Goal: Find specific page/section: Find specific page/section

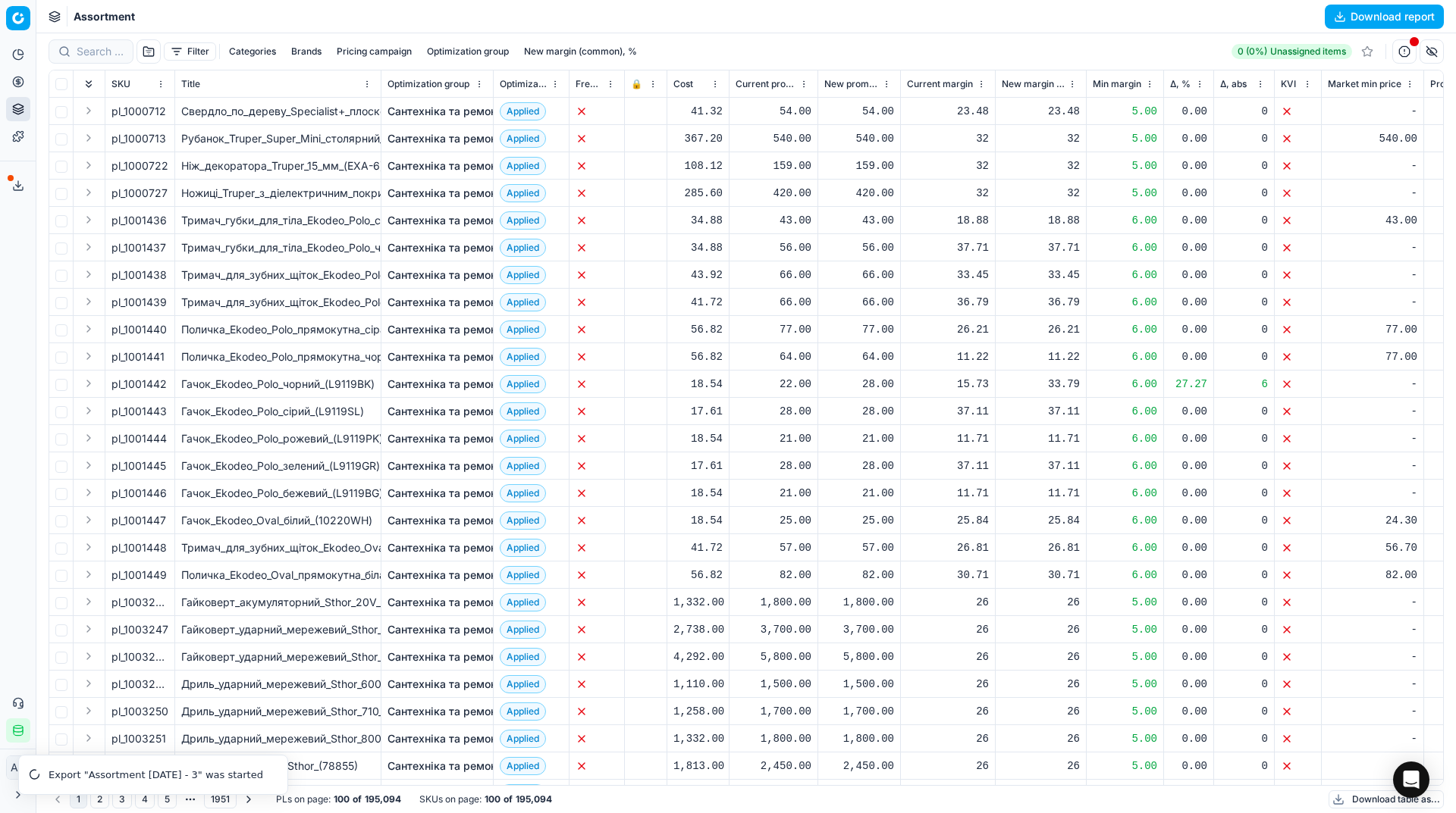
click at [12, 201] on div "Export service 24" at bounding box center [17, 186] width 35 height 36
click at [12, 186] on icon at bounding box center [18, 186] width 12 height 12
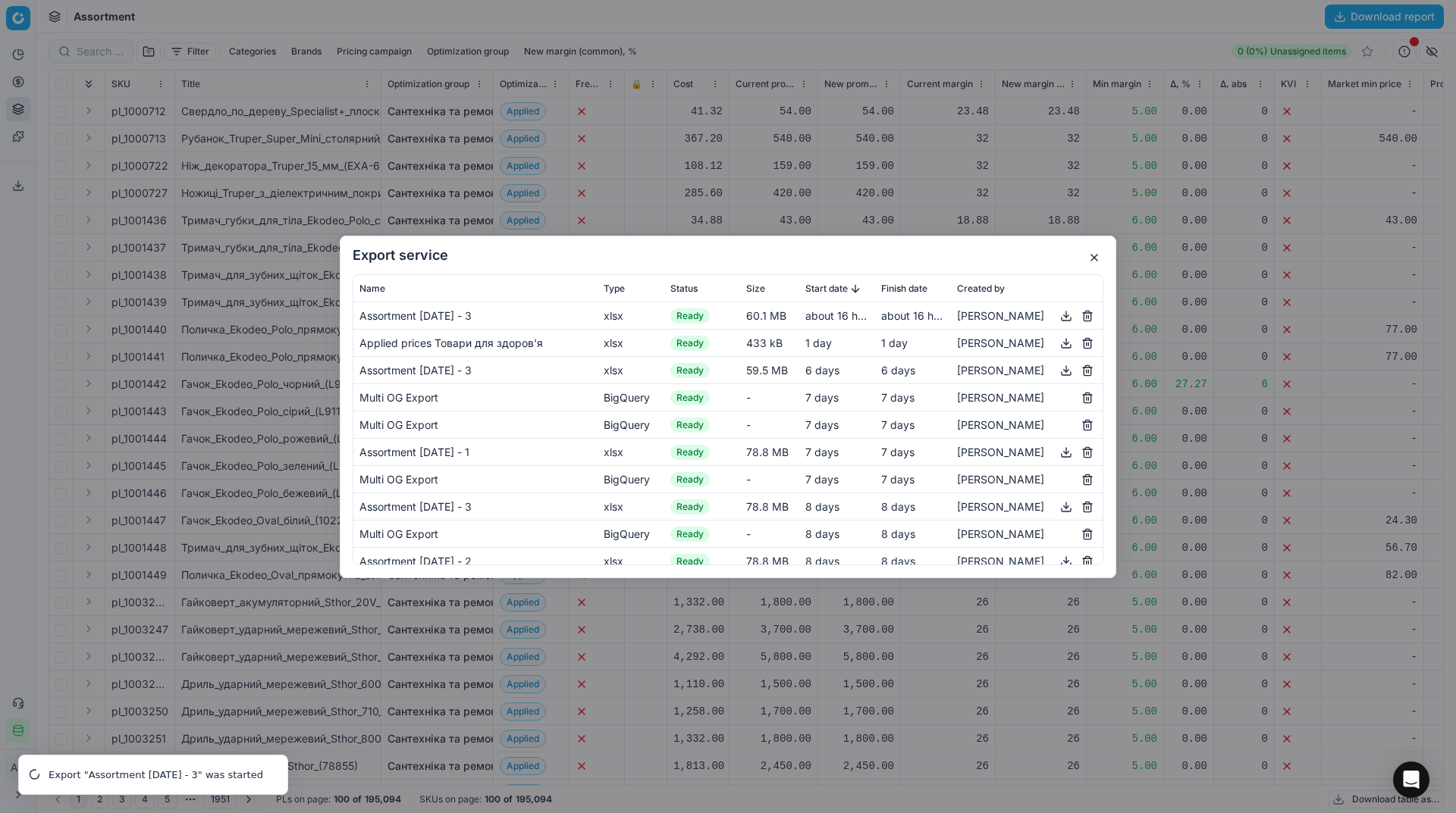
click at [1096, 253] on button "button" at bounding box center [1093, 257] width 18 height 18
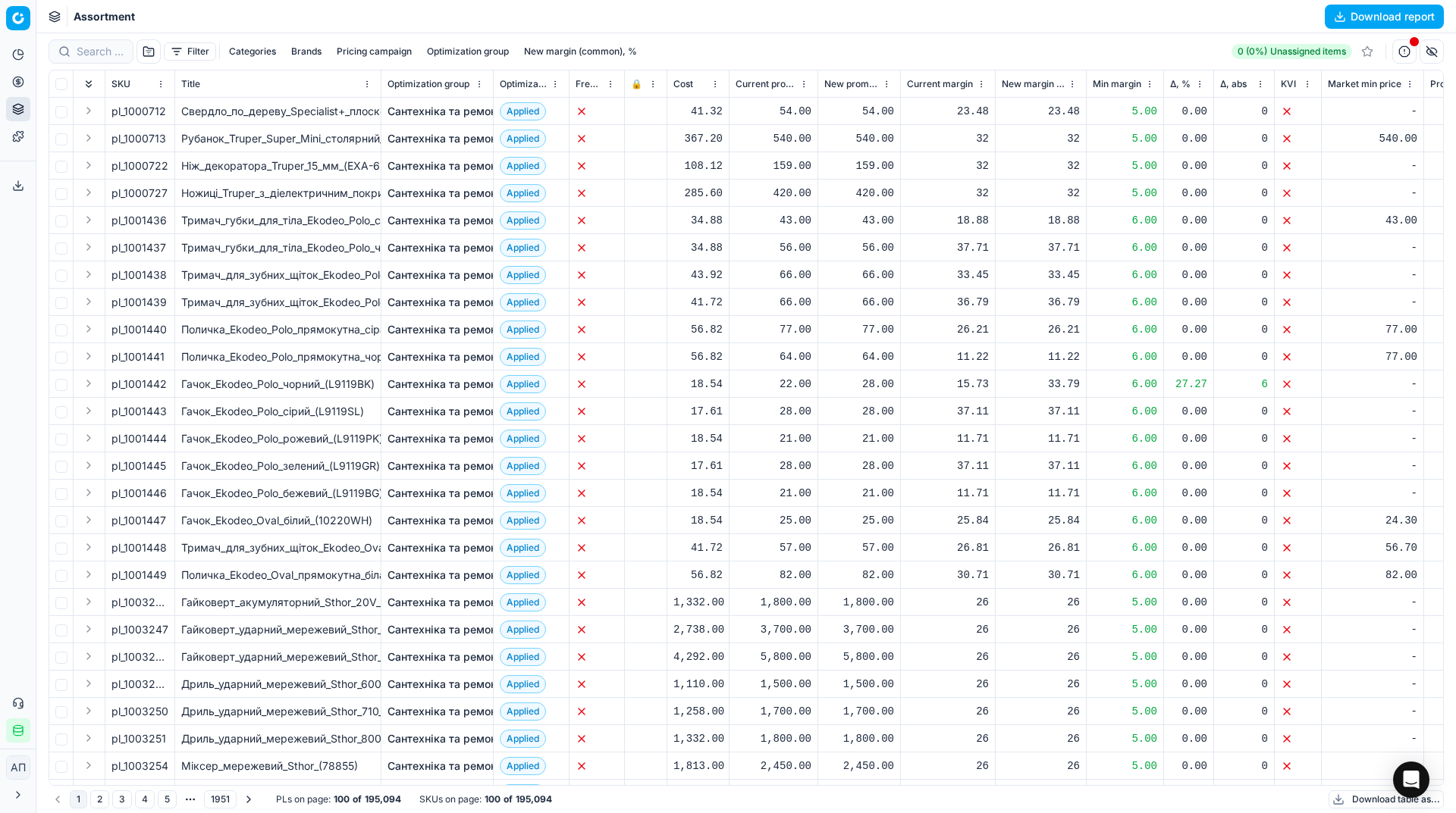
click at [22, 190] on icon at bounding box center [18, 188] width 10 height 3
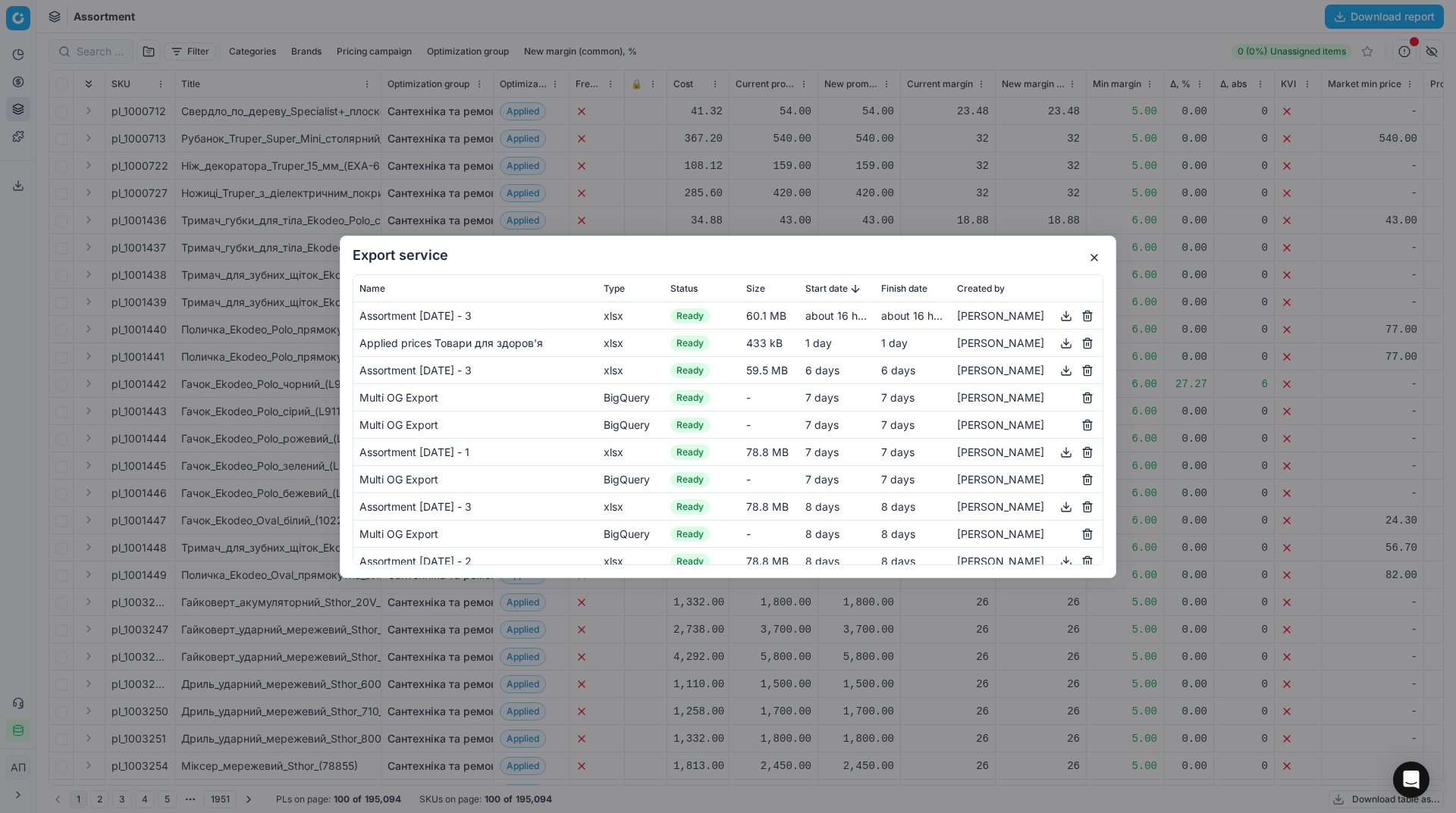
click at [1057, 314] on button "button" at bounding box center [1066, 315] width 18 height 18
click at [1095, 257] on button "button" at bounding box center [1093, 257] width 18 height 18
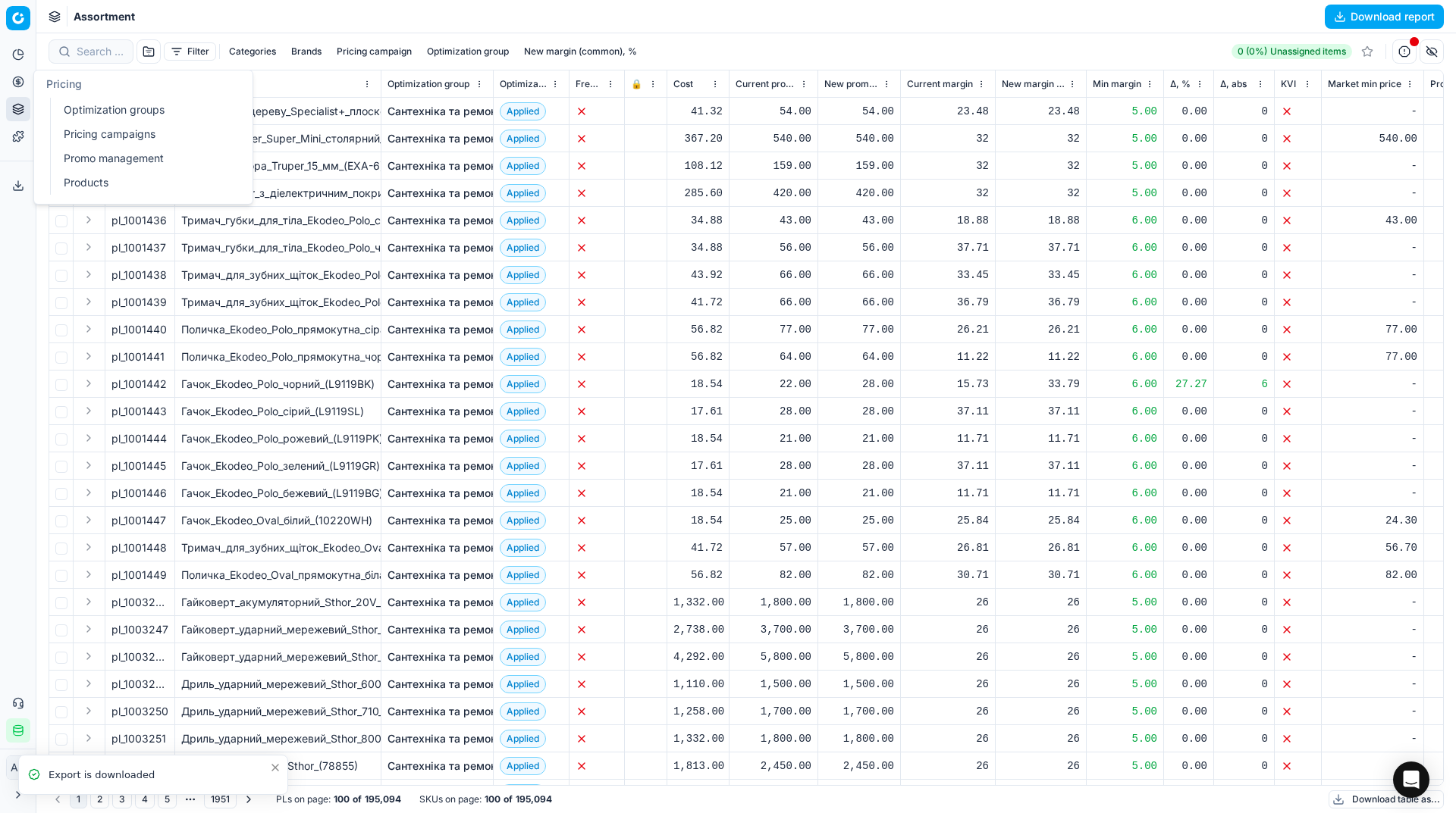
click at [64, 103] on link "Optimization groups" at bounding box center [145, 110] width 177 height 21
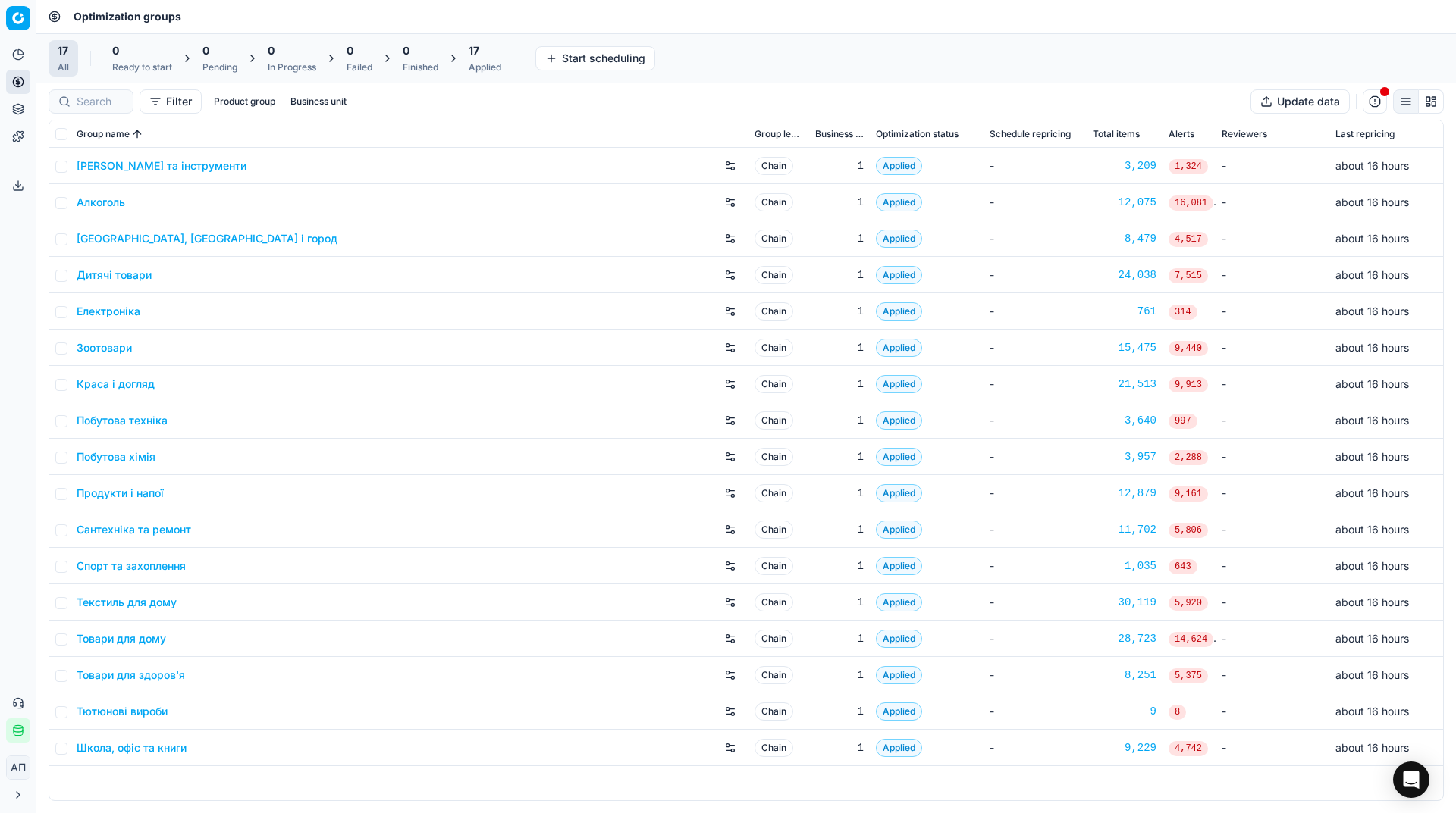
click at [19, 258] on div "Analytics Pricing Product portfolio Templates Export service 24 Contact support…" at bounding box center [17, 392] width 35 height 713
click at [71, 136] on link "Assortment" at bounding box center [145, 137] width 177 height 21
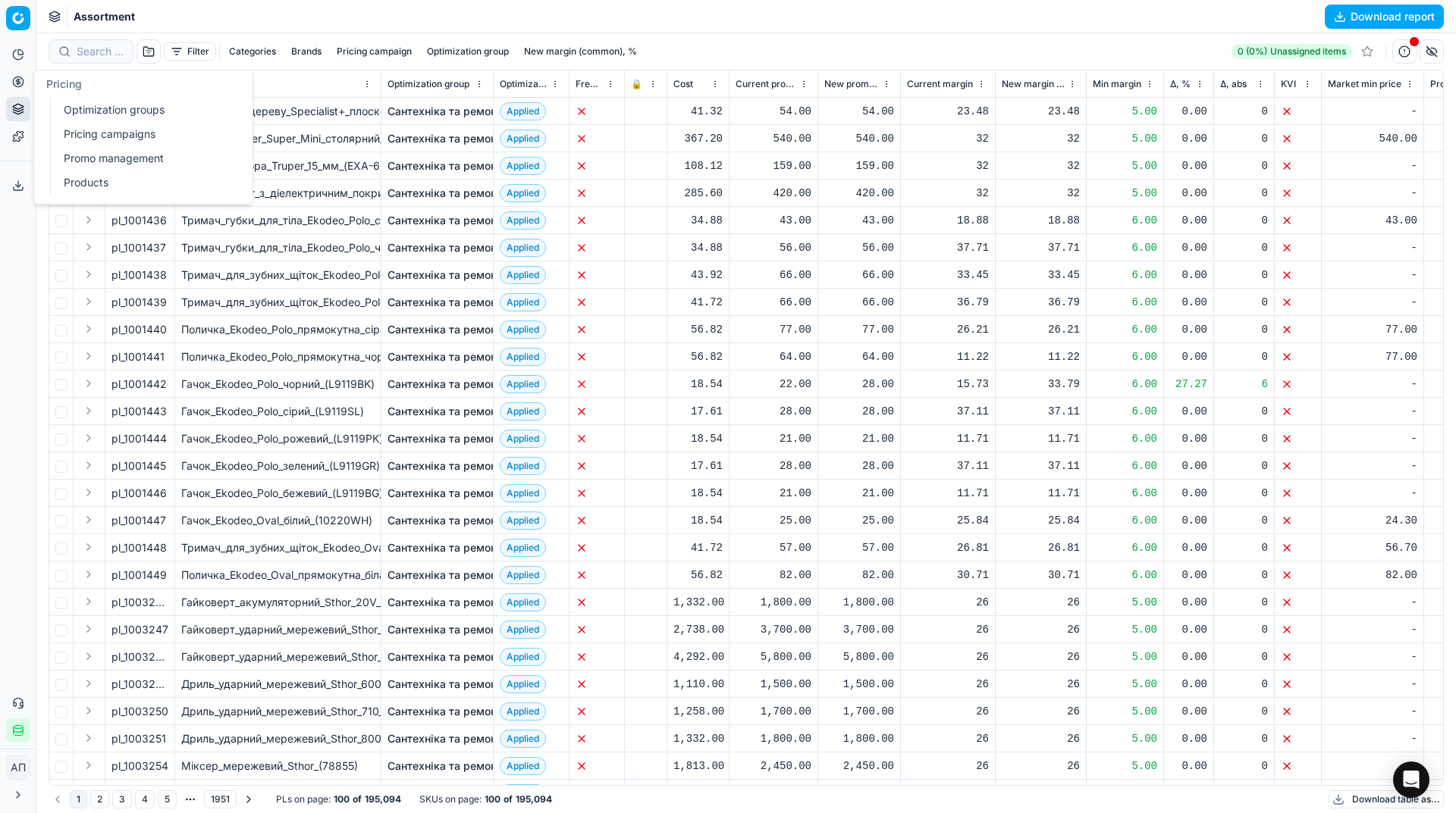
click at [69, 133] on link "Pricing campaigns" at bounding box center [145, 134] width 177 height 21
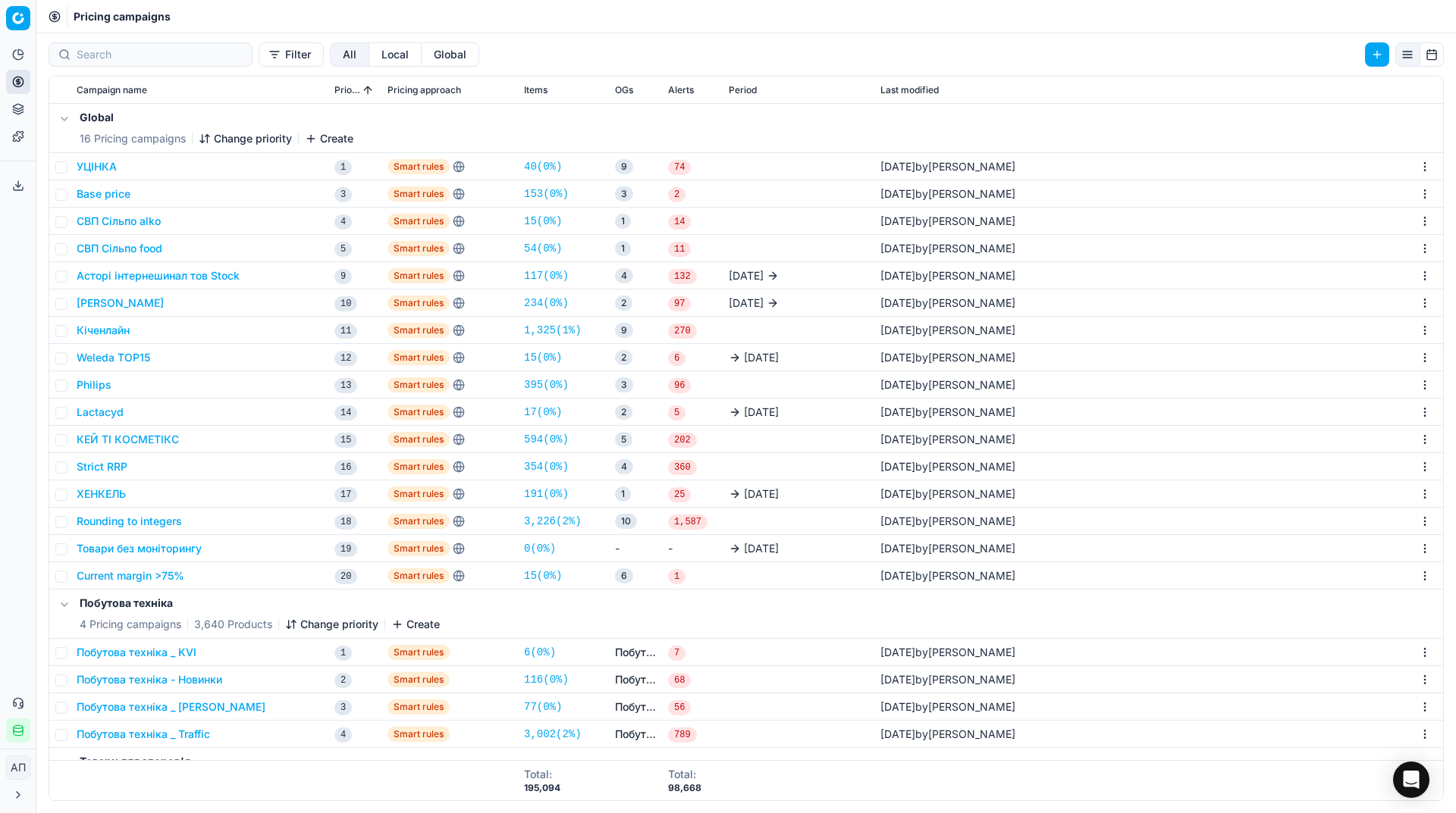
click at [0, 307] on div "Analytics Pricing Product portfolio Templates Export service 24 Contact support…" at bounding box center [17, 392] width 35 height 713
click at [97, 381] on button "Philips" at bounding box center [94, 385] width 34 height 15
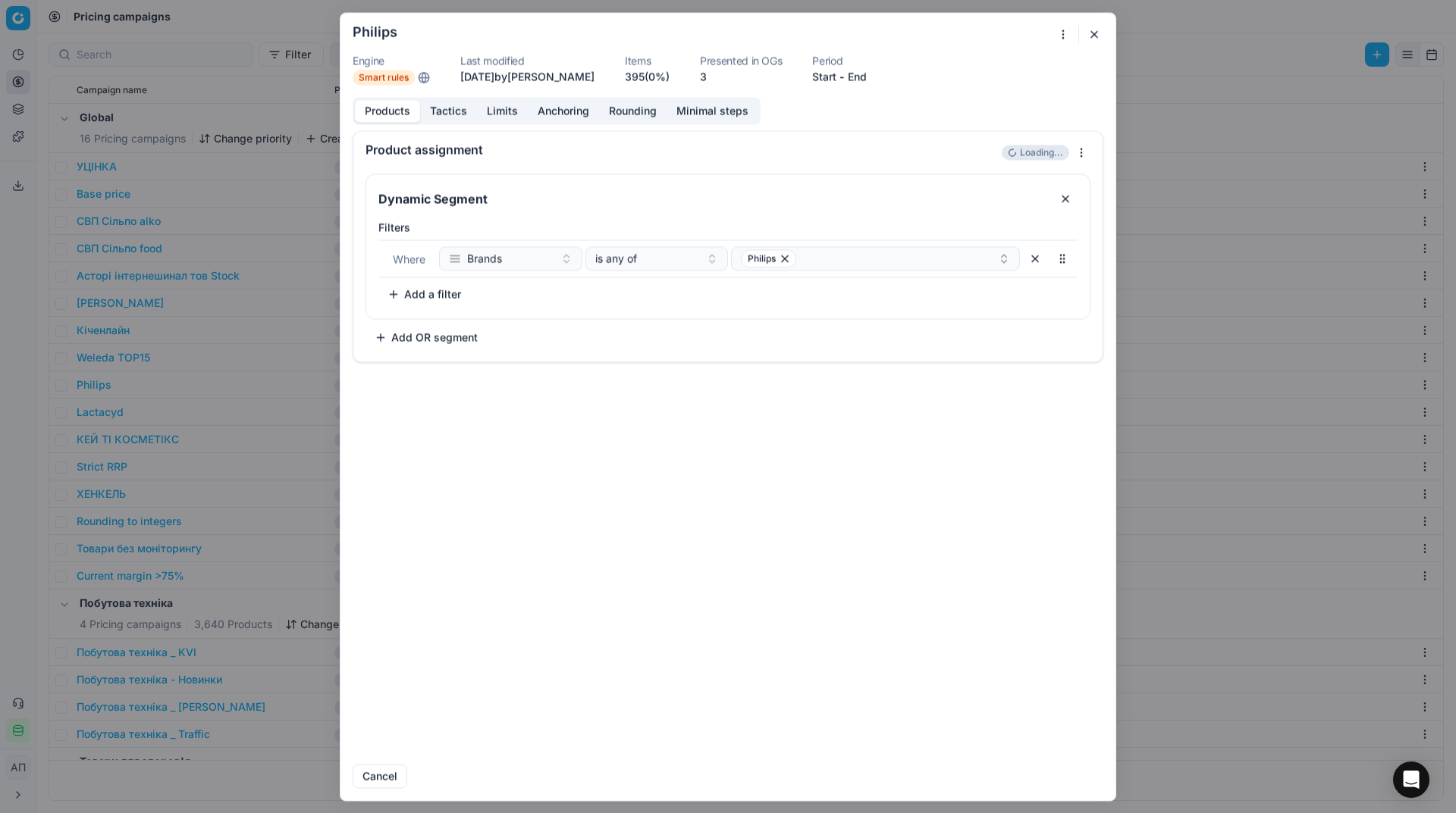
click at [451, 111] on button "Tactics" at bounding box center [448, 111] width 56 height 22
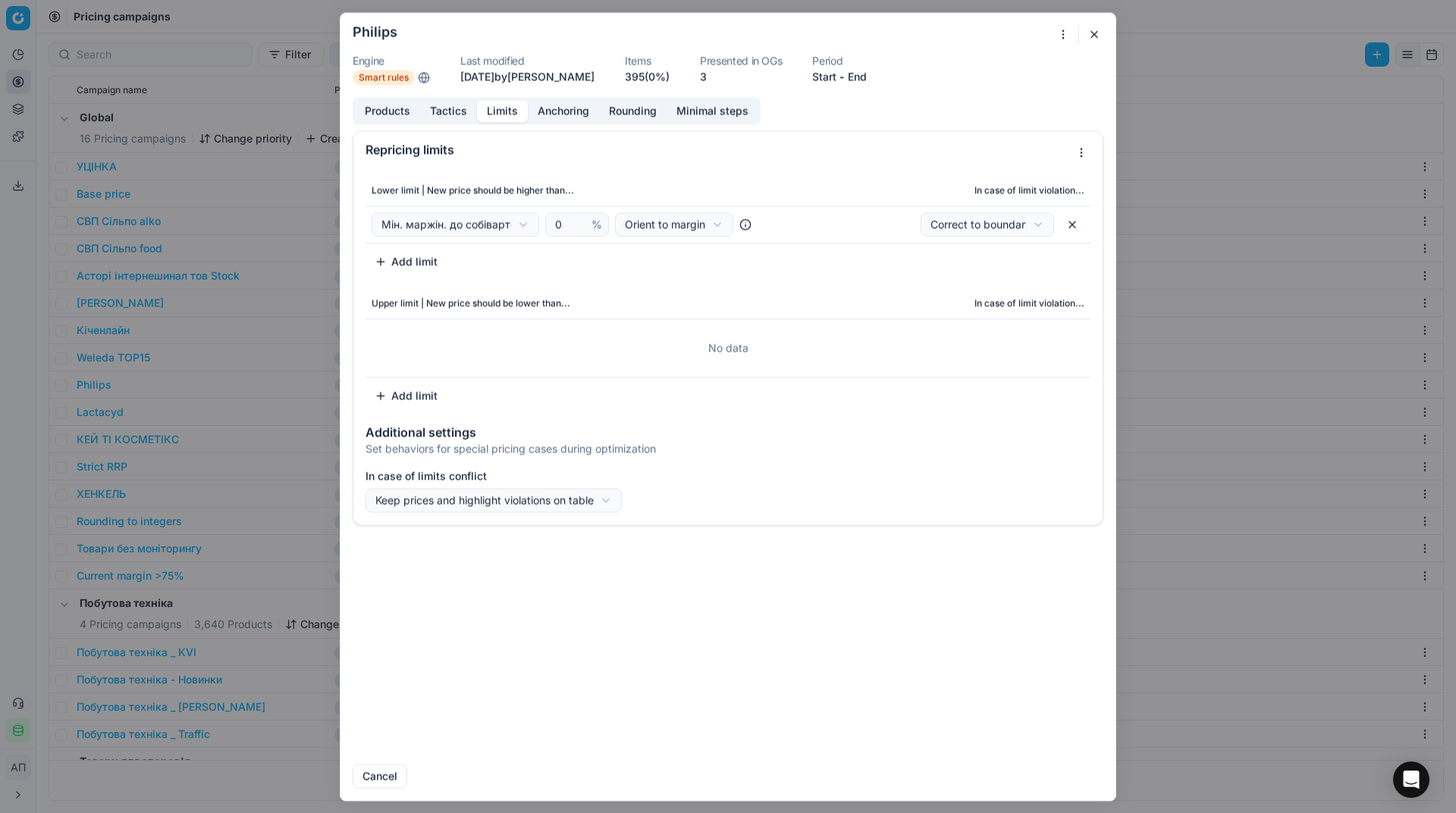
click at [510, 110] on button "Limits" at bounding box center [501, 111] width 51 height 22
click at [1099, 29] on button "button" at bounding box center [1093, 33] width 18 height 18
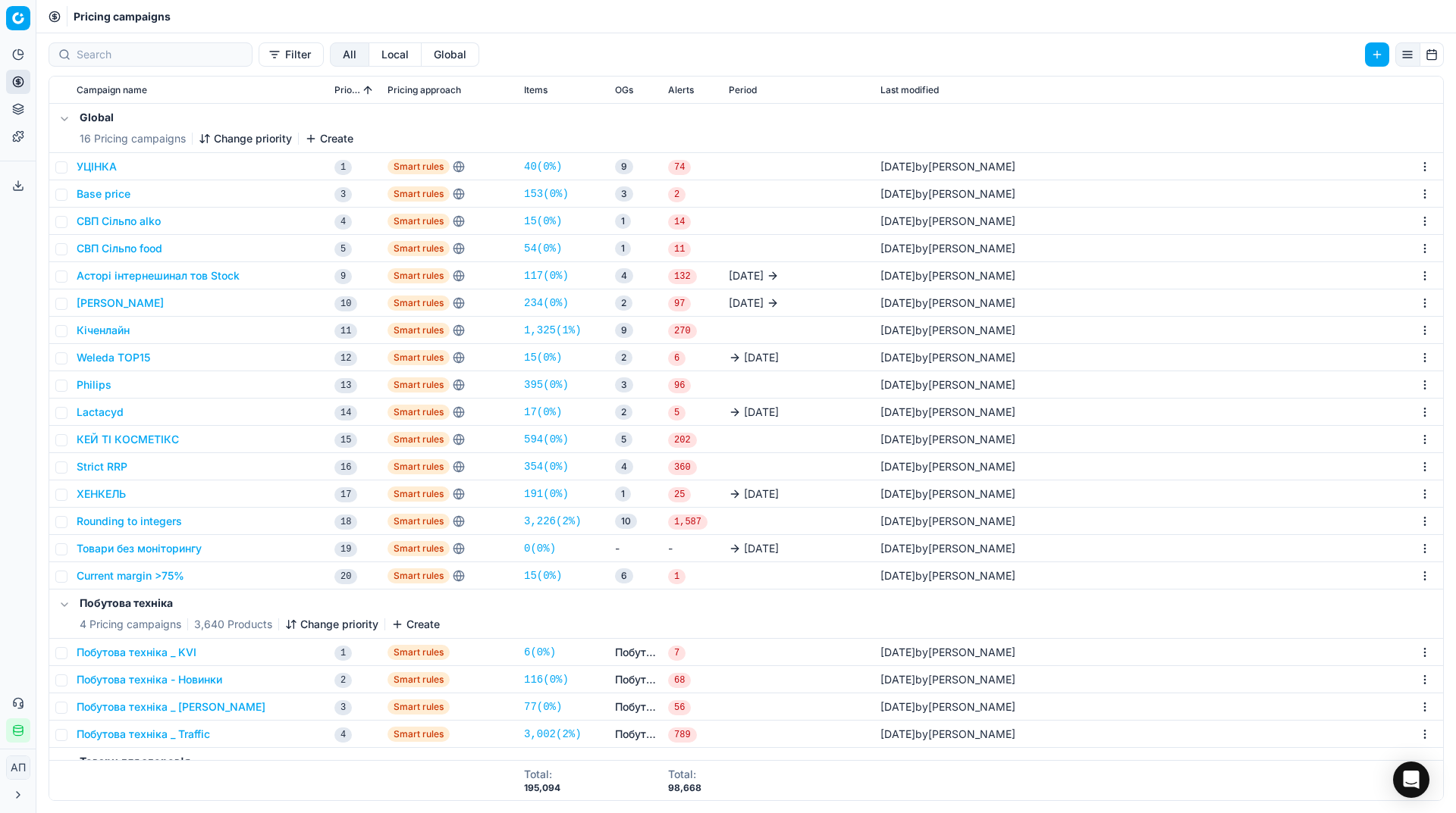
click at [107, 324] on button "Кіченлайн" at bounding box center [102, 331] width 53 height 15
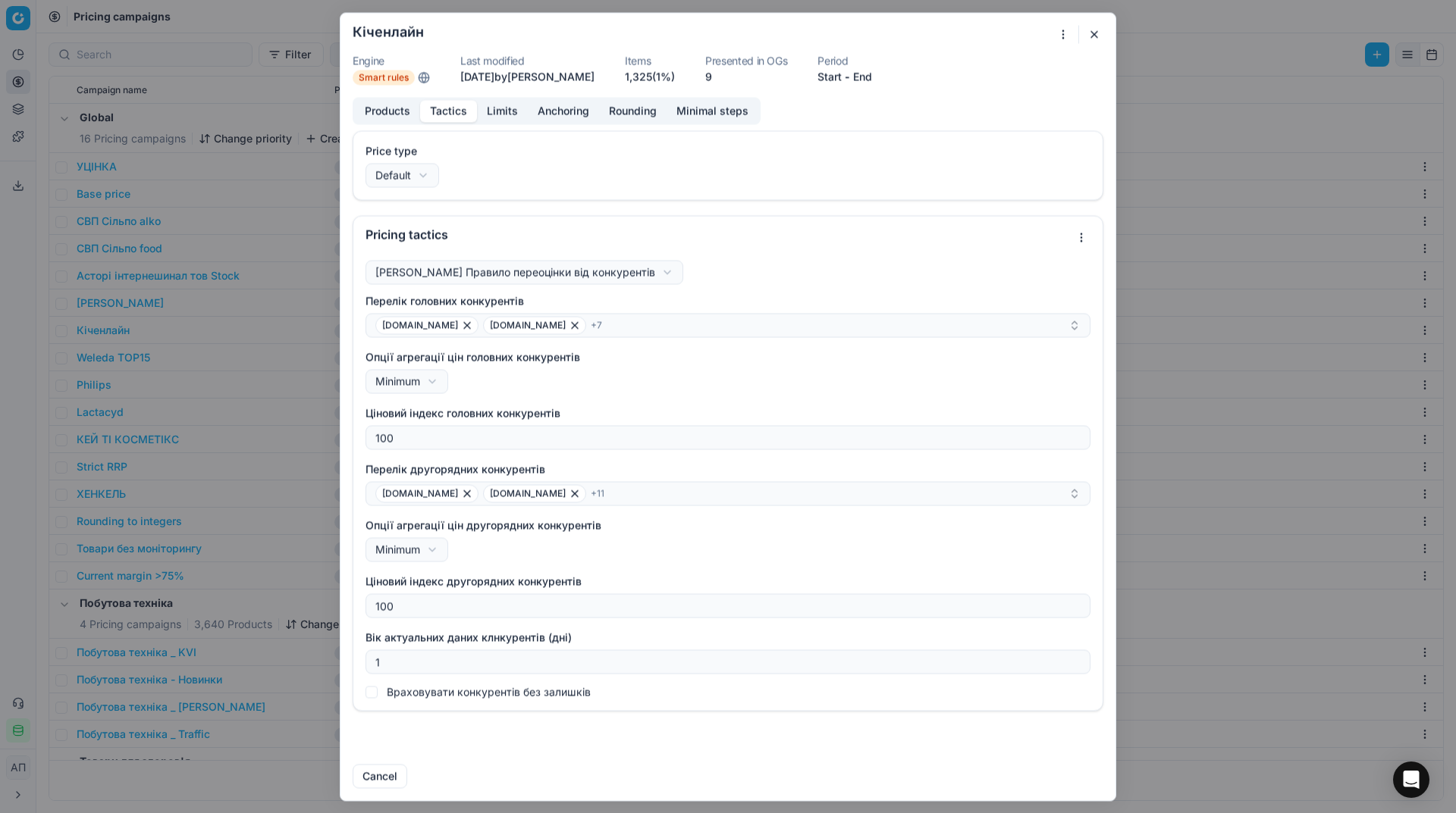
click at [446, 112] on button "Tactics" at bounding box center [448, 111] width 56 height 22
click at [1092, 31] on button "button" at bounding box center [1093, 33] width 18 height 18
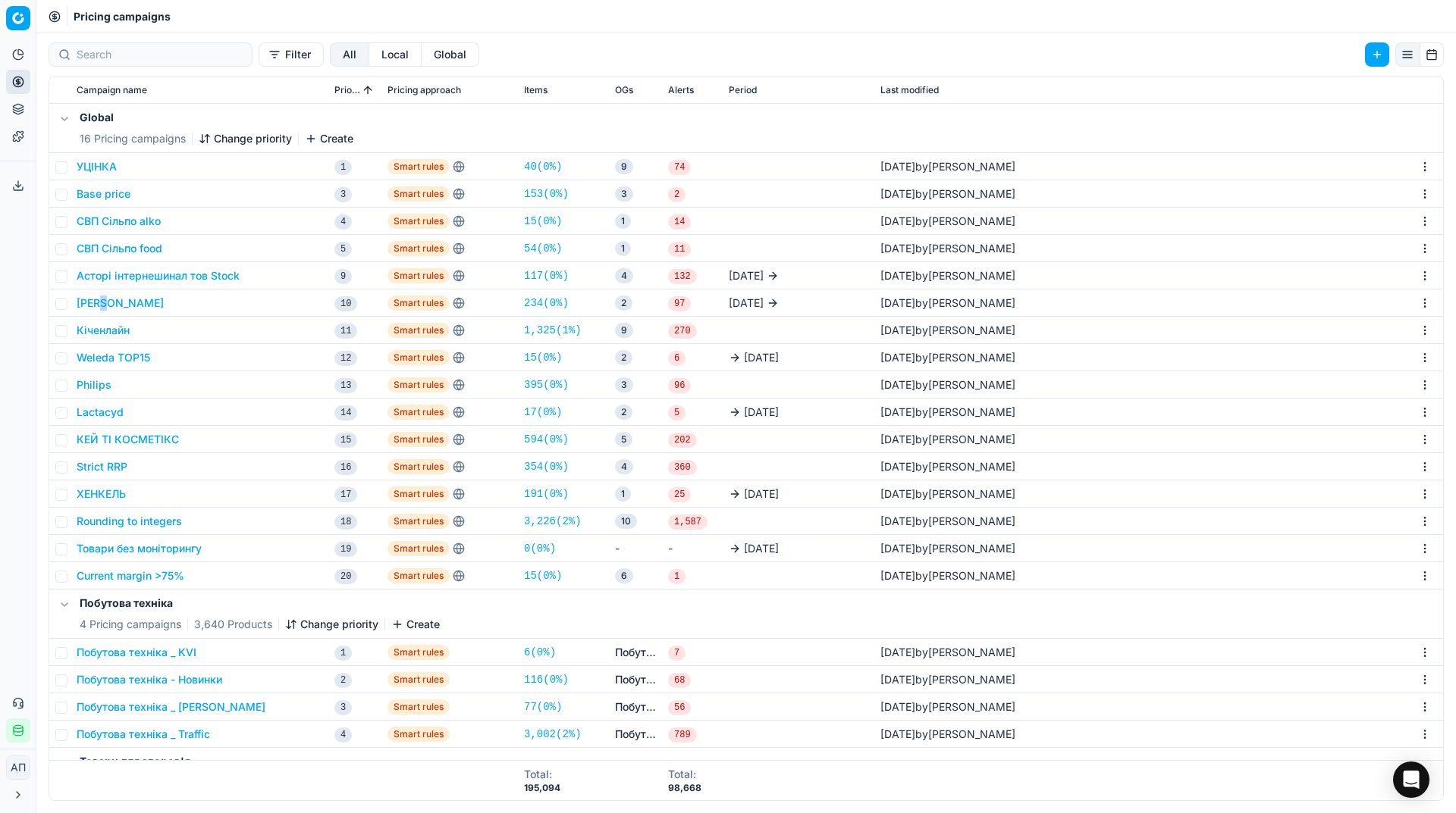
click at [100, 309] on td "[PERSON_NAME]" at bounding box center [199, 303] width 257 height 28
click at [100, 309] on button "[PERSON_NAME]" at bounding box center [120, 303] width 87 height 15
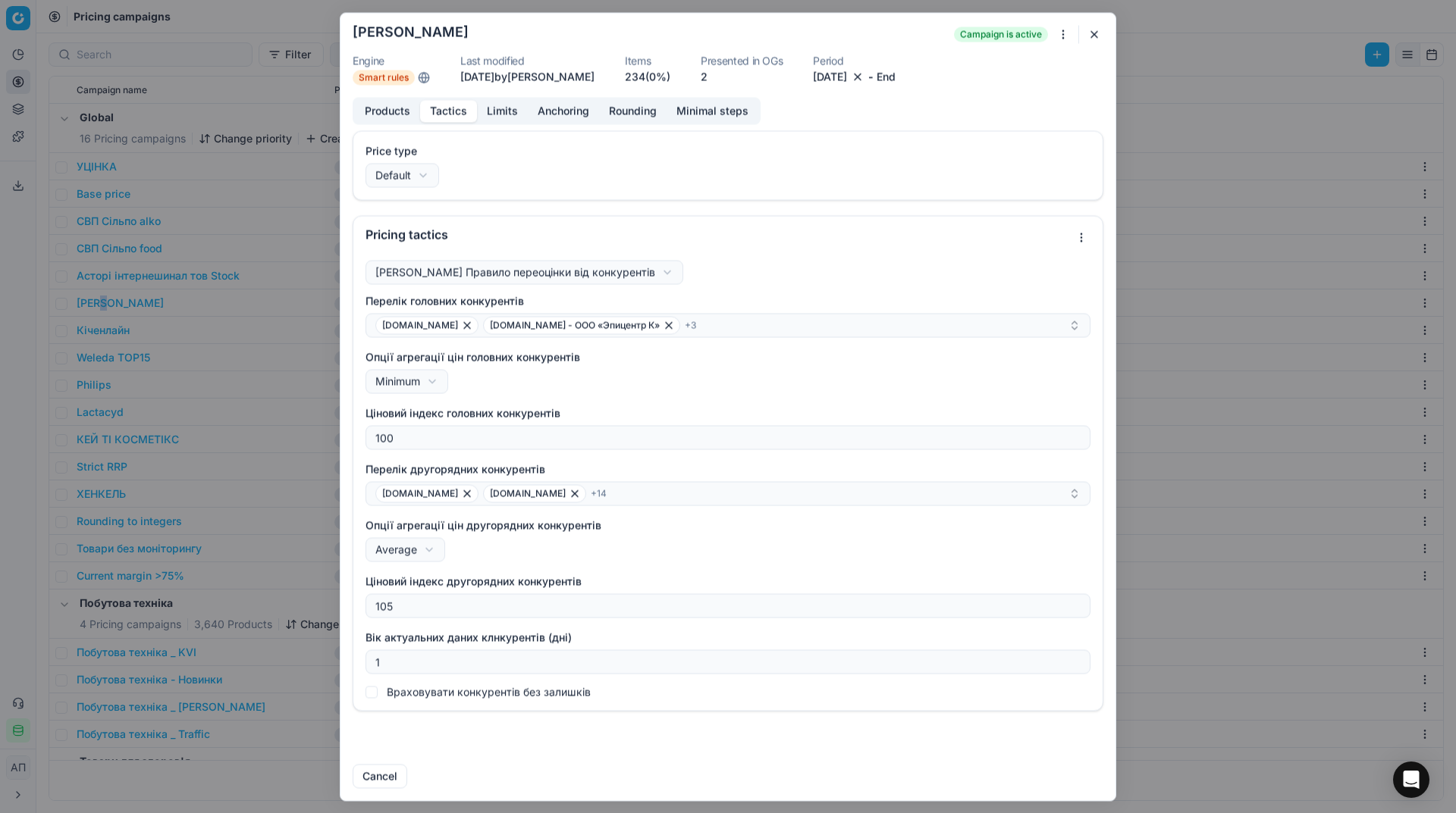
click at [449, 108] on button "Tactics" at bounding box center [448, 111] width 56 height 22
click at [1091, 33] on button "button" at bounding box center [1093, 33] width 18 height 18
